Goal: Information Seeking & Learning: Check status

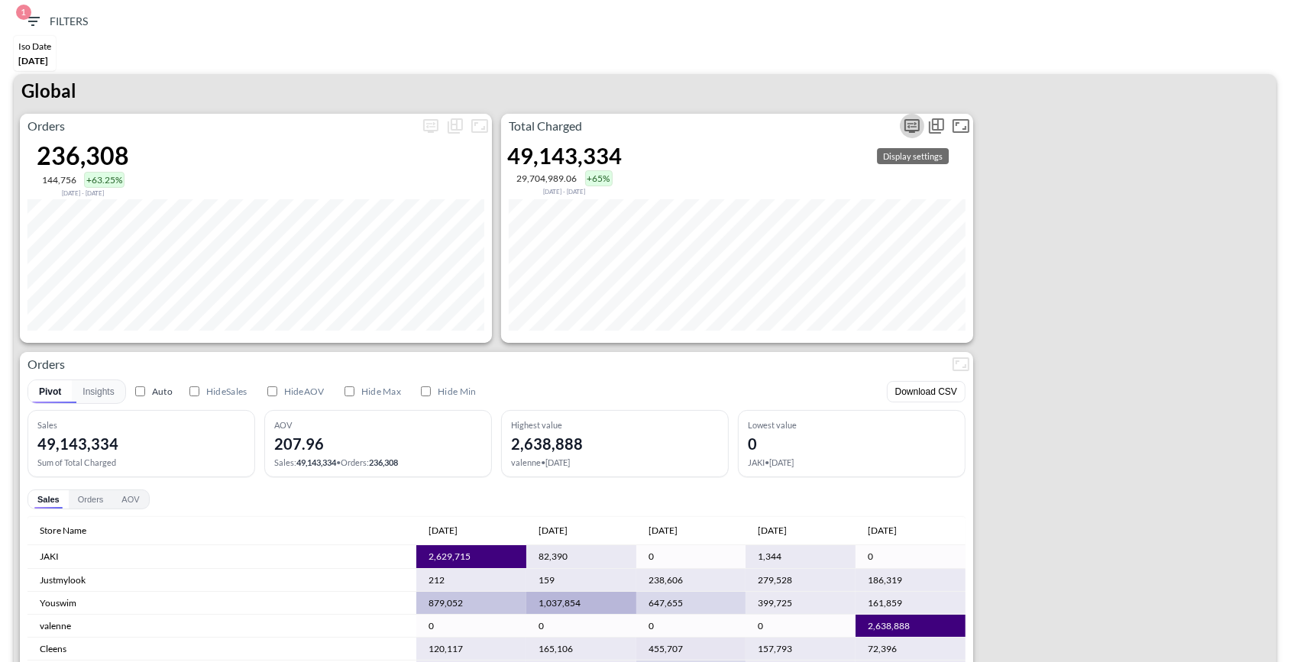
click at [914, 125] on icon "more" at bounding box center [912, 126] width 18 height 18
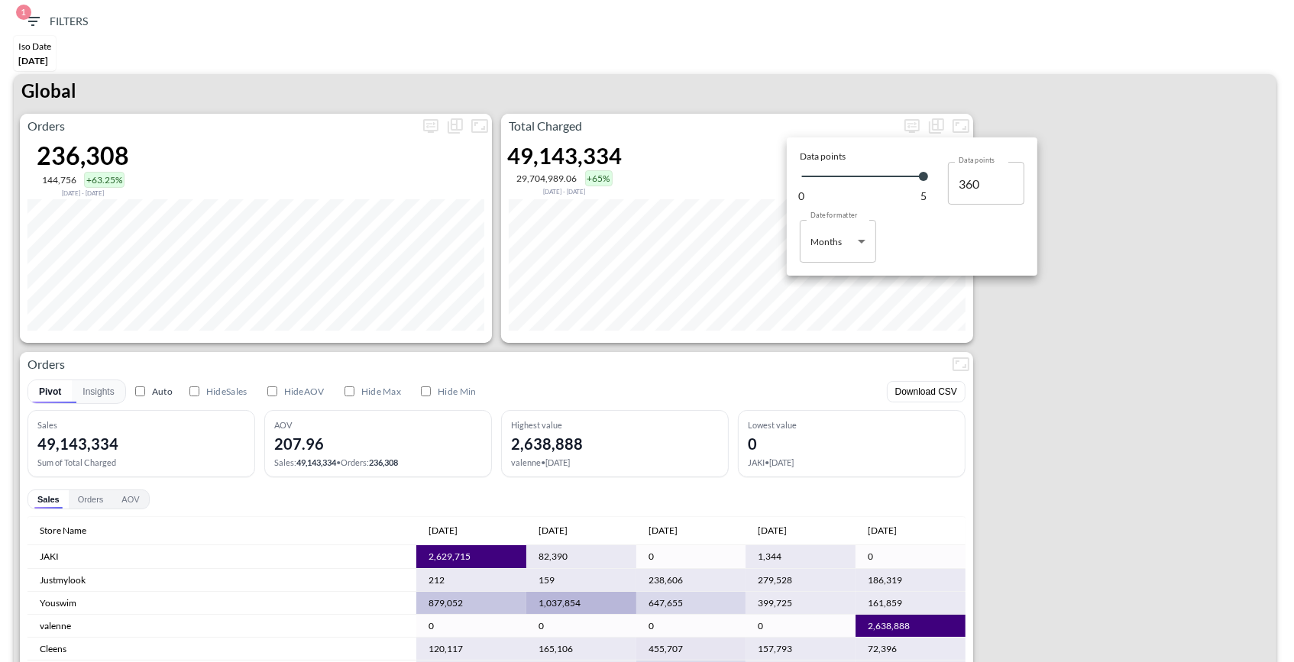
click at [837, 244] on body "BI.P.EYE, Interactive Analytics Dashboards 1 Filters Iso Date May 01, 2025 Glob…" at bounding box center [647, 331] width 1294 height 662
click at [824, 287] on li "Days" at bounding box center [838, 280] width 76 height 23
type input "Days"
type input "147"
click at [1073, 273] on div at bounding box center [647, 331] width 1294 height 662
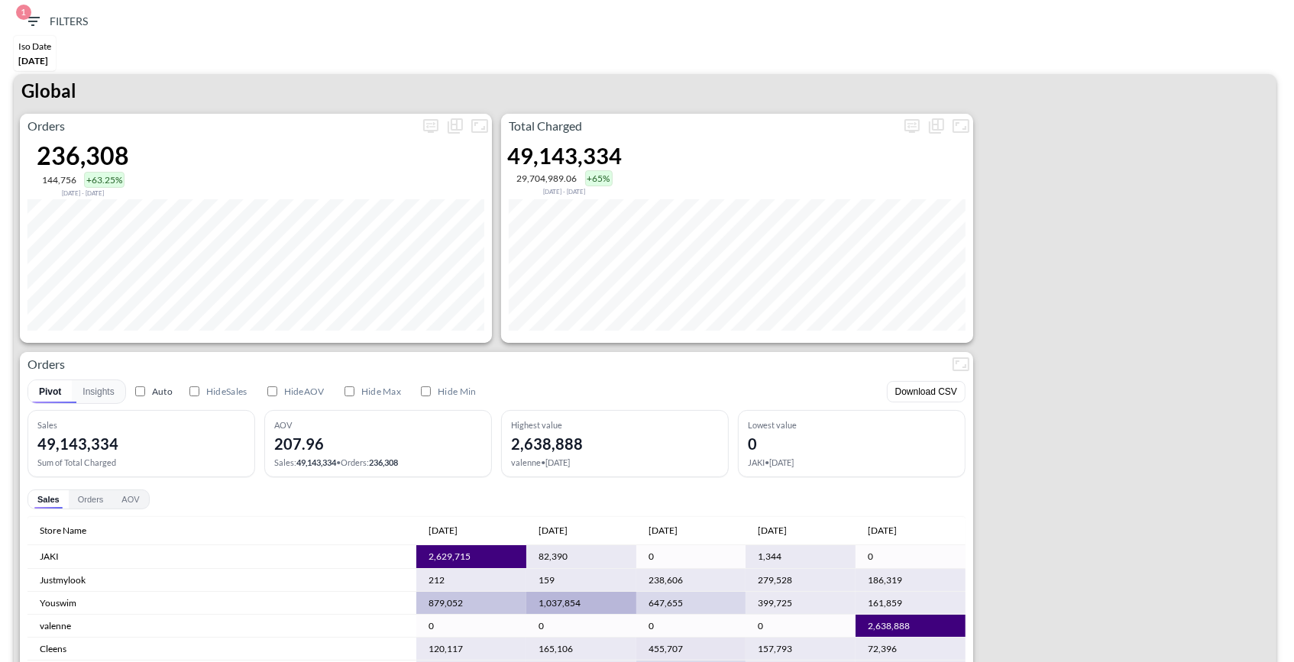
click at [1096, 378] on div "Orders 236,308 144,756 +63.25% Dec 05, 2024 - May 01, 2025 Total Charged 49,143…" at bounding box center [645, 444] width 1263 height 660
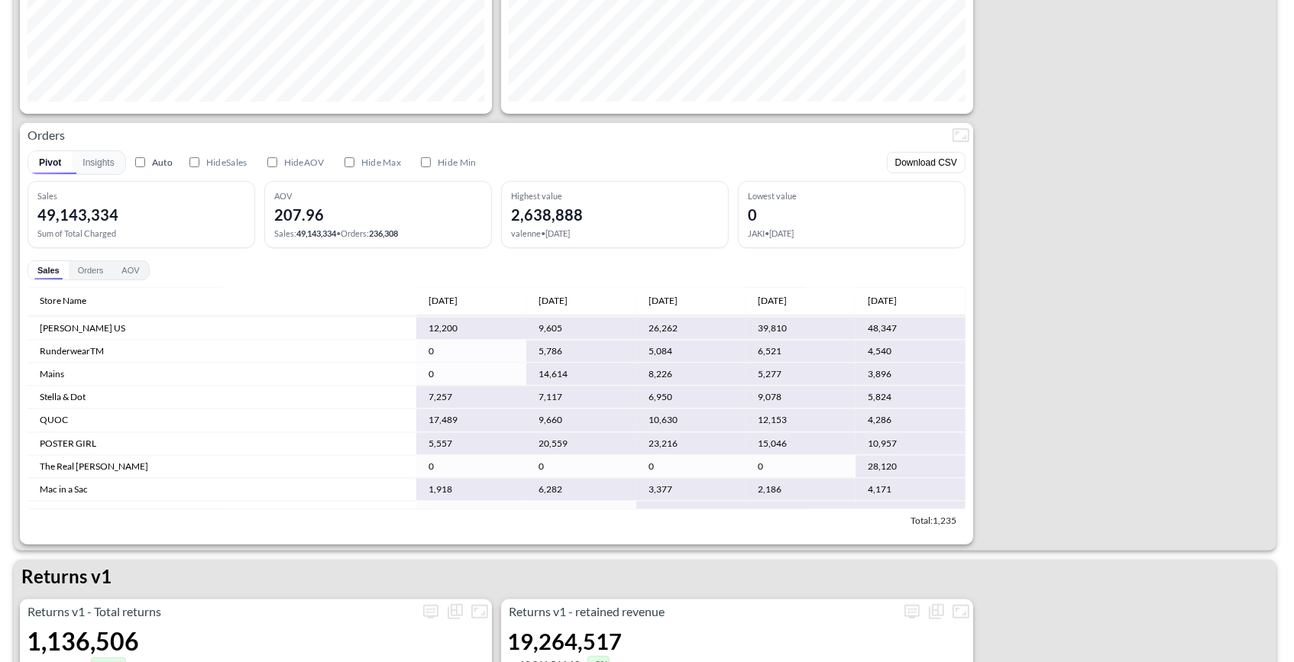
scroll to position [3209, 0]
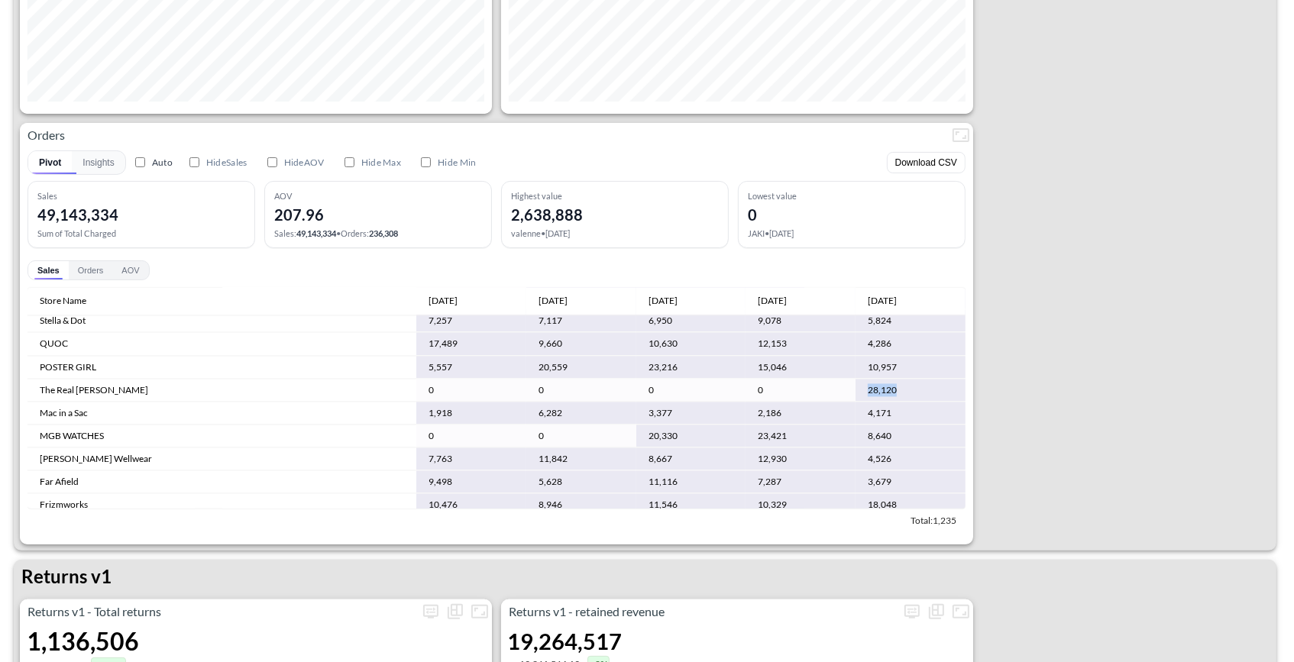
drag, startPoint x: 889, startPoint y: 379, endPoint x: 856, endPoint y: 379, distance: 32.9
click at [856, 380] on td "28,120" at bounding box center [911, 391] width 110 height 23
click at [905, 380] on td "28,120" at bounding box center [911, 391] width 110 height 23
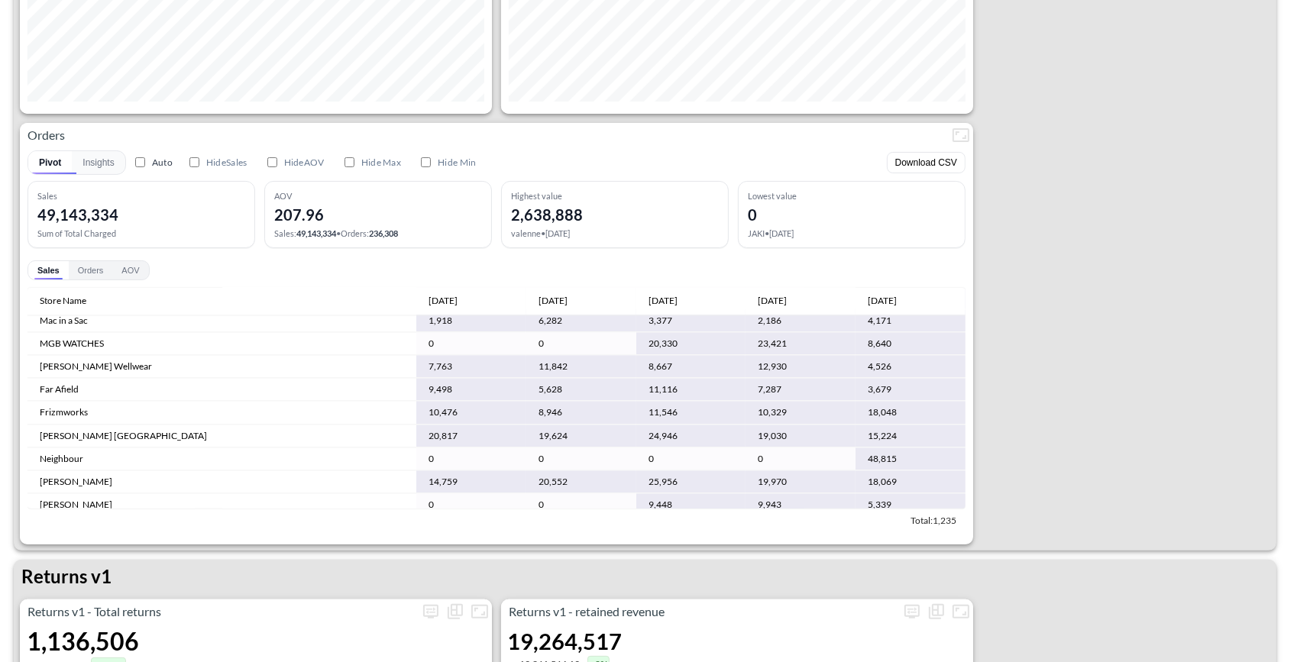
scroll to position [3362, 0]
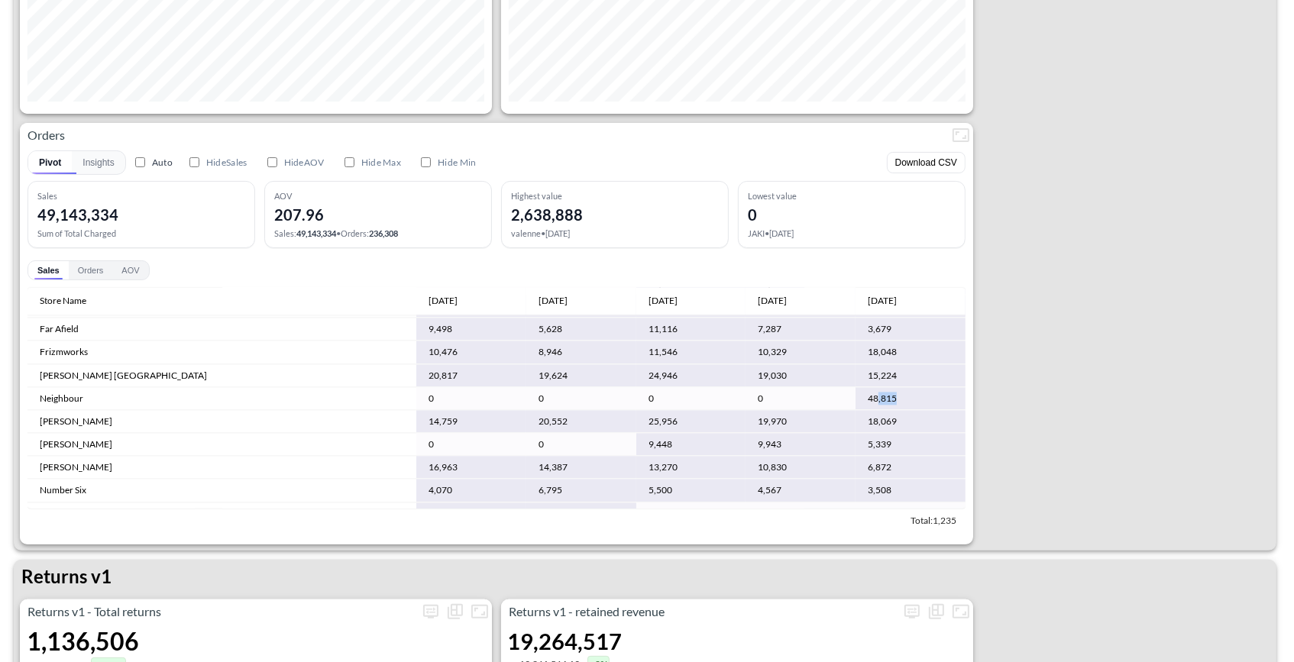
drag, startPoint x: 905, startPoint y: 387, endPoint x: 869, endPoint y: 390, distance: 36.9
click at [869, 390] on td "48,815" at bounding box center [911, 399] width 110 height 23
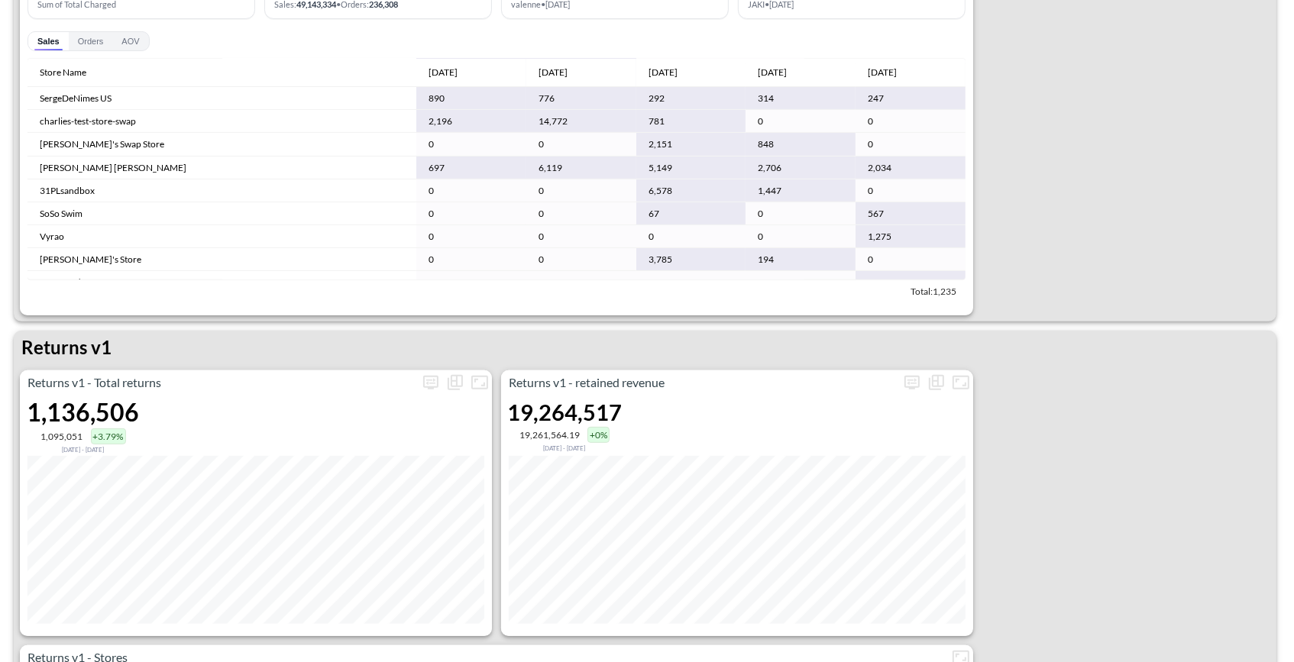
scroll to position [6494, 0]
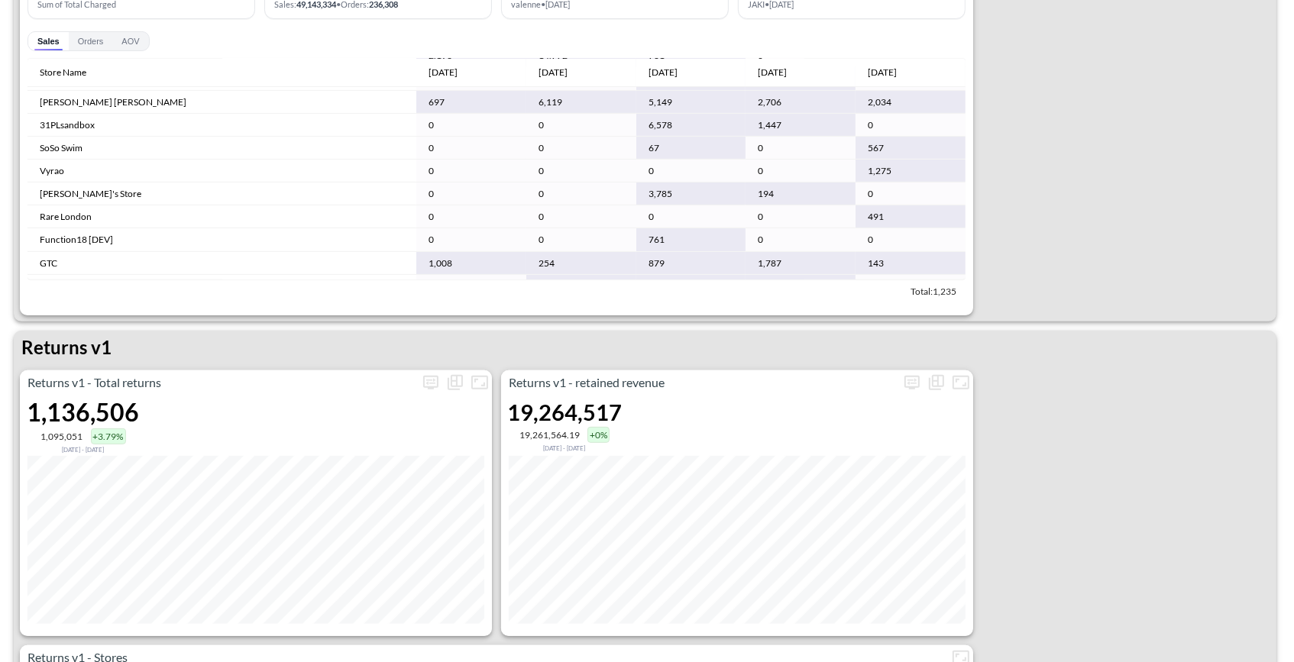
drag, startPoint x: 966, startPoint y: 227, endPoint x: 973, endPoint y: 109, distance: 117.9
click at [973, 109] on div "Pivot Insights Auto Hide Sales Hide AOV Hide Max Hide Min Download CSV Sales 49…" at bounding box center [496, 110] width 953 height 385
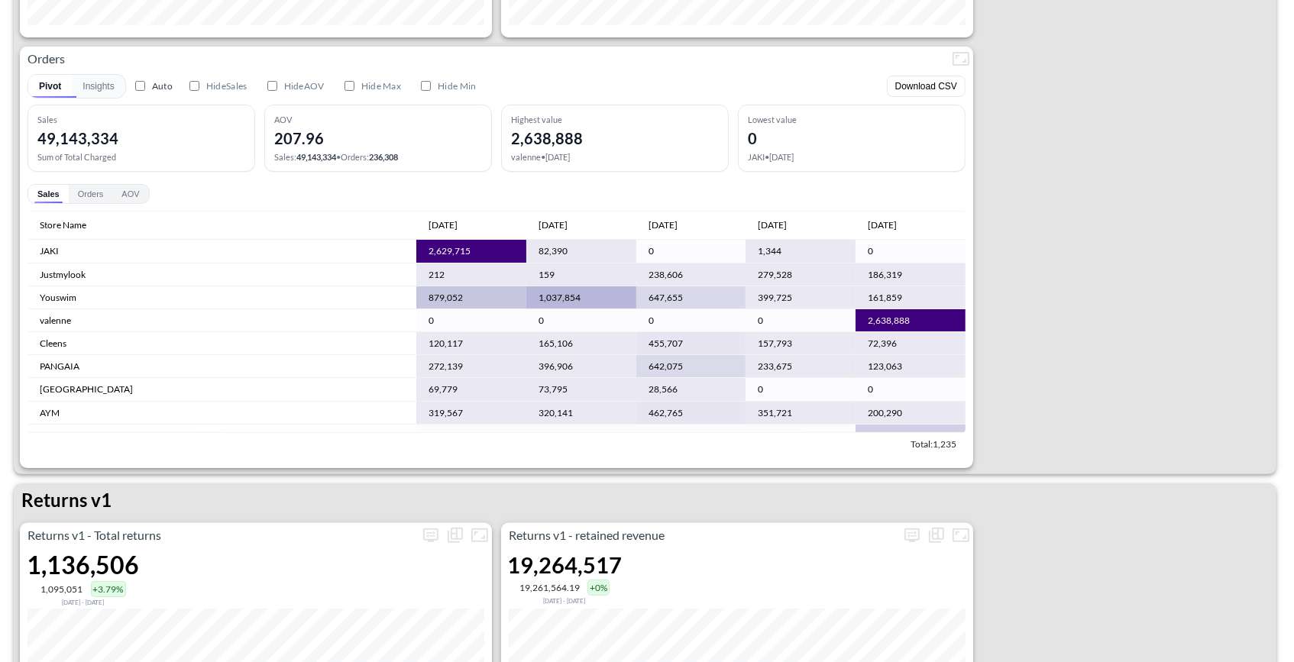
scroll to position [254, 0]
